Goal: Task Accomplishment & Management: Manage account settings

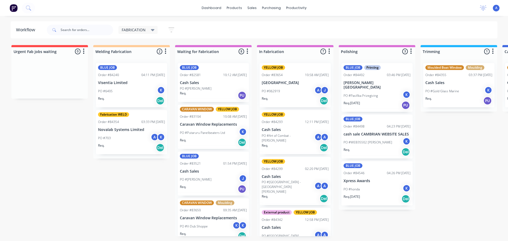
click at [146, 31] on div "FABRICATION" at bounding box center [138, 30] width 33 height 5
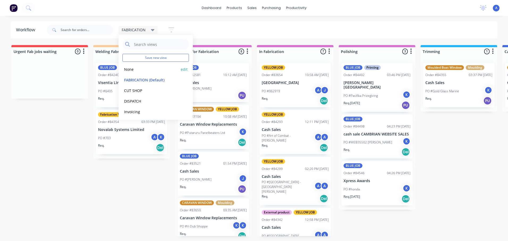
click at [137, 70] on button "None" at bounding box center [150, 69] width 57 height 6
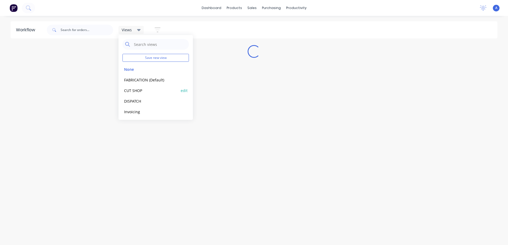
click at [142, 92] on button "CUT SHOP" at bounding box center [150, 91] width 57 height 6
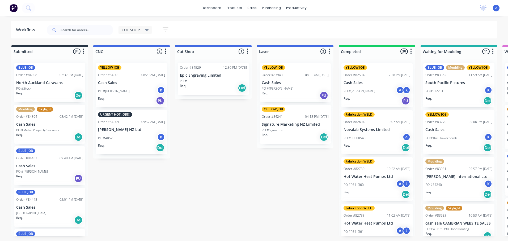
click at [209, 93] on div "Order #84529 12:30 PM [DATE] Epic Engraving Limited PO # Req. Del" at bounding box center [213, 79] width 71 height 32
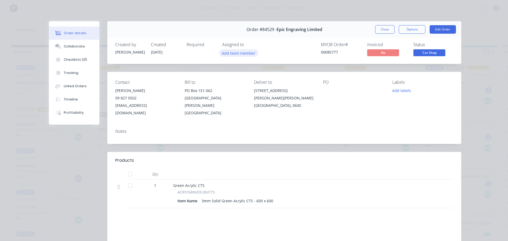
click at [242, 54] on button "Add team member" at bounding box center [238, 52] width 39 height 7
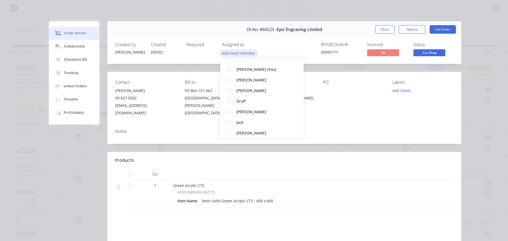
scroll to position [22, 0]
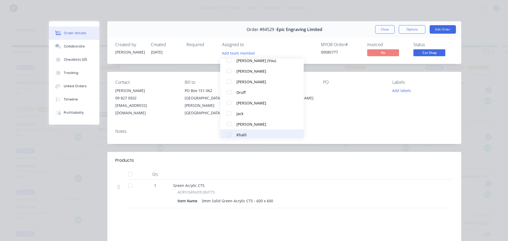
click at [248, 137] on div "Khalil" at bounding box center [264, 135] width 56 height 6
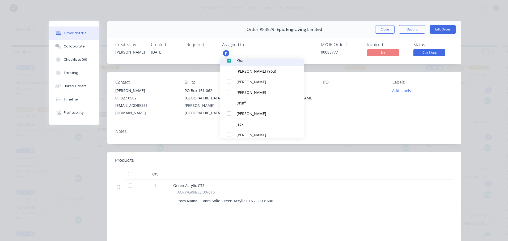
scroll to position [0, 0]
click at [342, 159] on header "Products" at bounding box center [284, 160] width 354 height 17
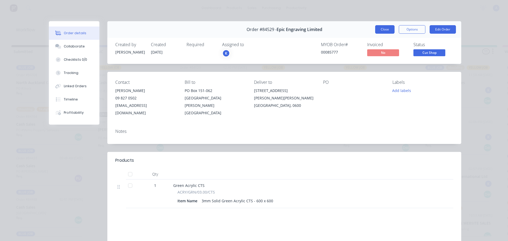
click at [386, 32] on button "Close" at bounding box center [384, 29] width 19 height 8
